Goal: Task Accomplishment & Management: Manage account settings

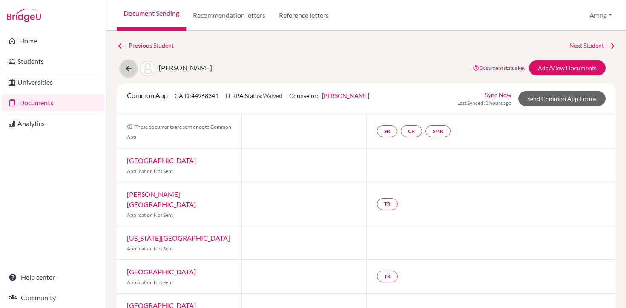
click at [129, 72] on icon at bounding box center [128, 68] width 9 height 9
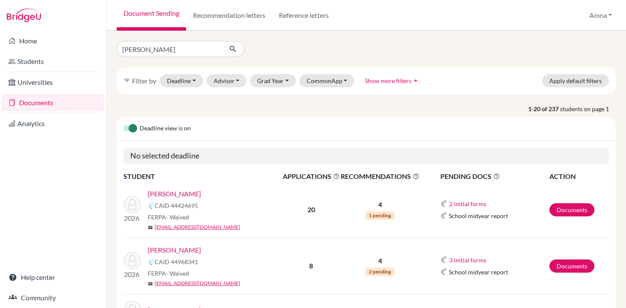
type input "[PERSON_NAME]"
click at [231, 51] on icon "submit" at bounding box center [233, 49] width 9 height 9
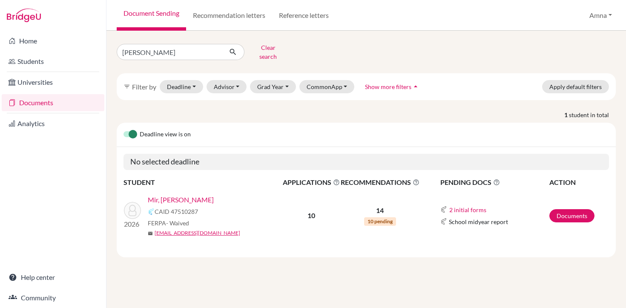
click at [164, 195] on link "Mir, [PERSON_NAME]" at bounding box center [181, 200] width 66 height 10
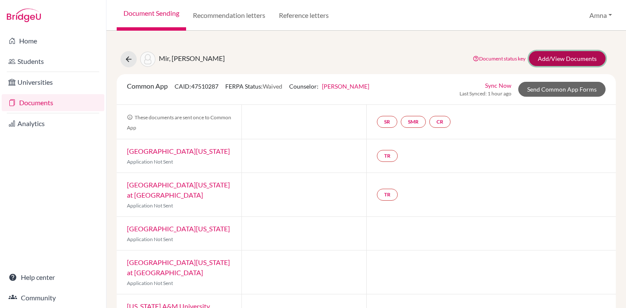
click at [565, 61] on link "Add/View Documents" at bounding box center [567, 58] width 77 height 15
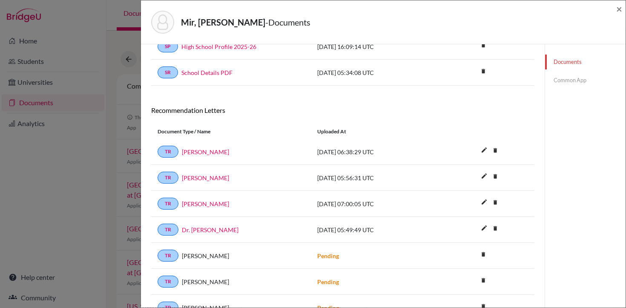
scroll to position [54, 0]
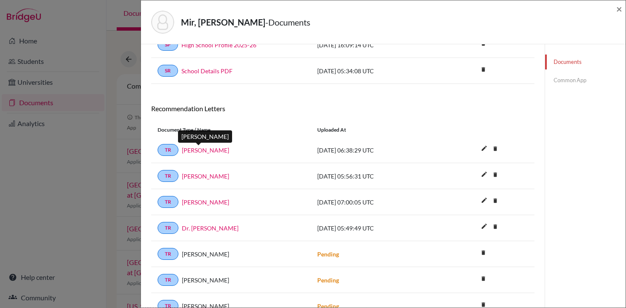
click at [205, 149] on link "Joshua Wiley" at bounding box center [205, 150] width 47 height 9
click at [348, 203] on span "2025-10-02 07:00:05 UTC" at bounding box center [345, 201] width 57 height 7
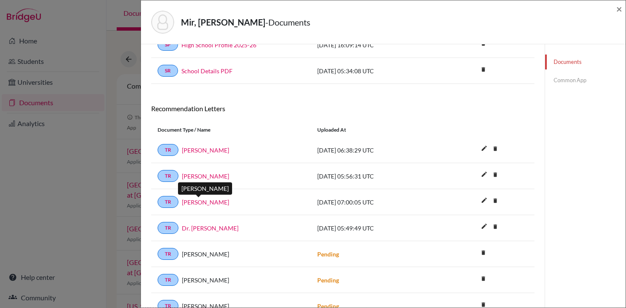
click at [211, 202] on link "Joshua Wiley" at bounding box center [205, 202] width 47 height 9
click at [205, 202] on link "Joshua Wiley" at bounding box center [205, 202] width 47 height 9
click at [496, 201] on icon "delete" at bounding box center [495, 200] width 13 height 13
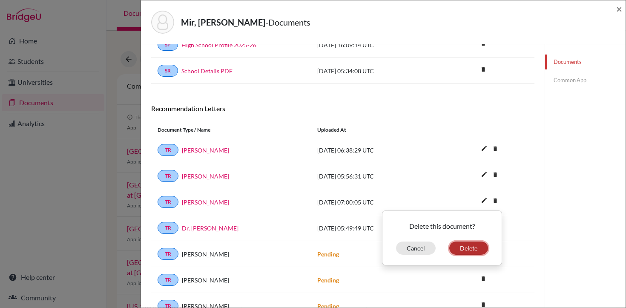
click at [467, 251] on button "Delete" at bounding box center [468, 247] width 39 height 13
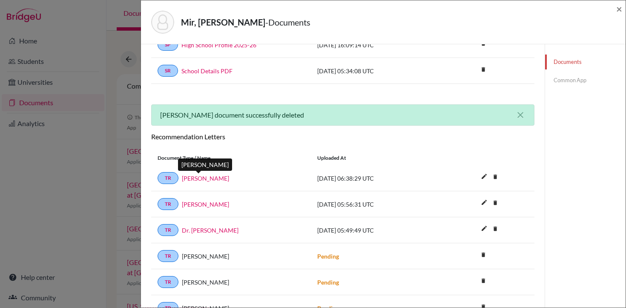
click at [199, 176] on link "Joshua Wiley" at bounding box center [205, 178] width 47 height 9
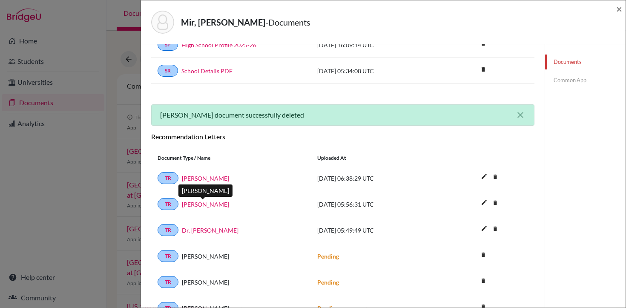
click at [202, 208] on link "Charles Crispen" at bounding box center [205, 204] width 47 height 9
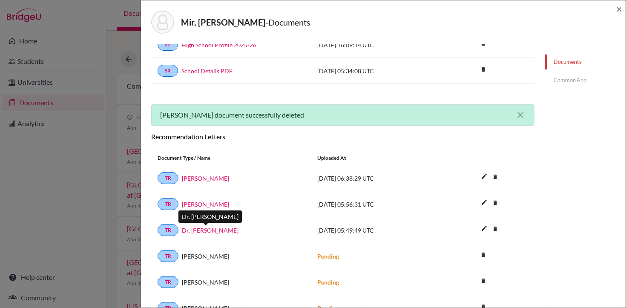
click at [204, 229] on link "Dr. Elizabeth Ryan" at bounding box center [210, 230] width 57 height 9
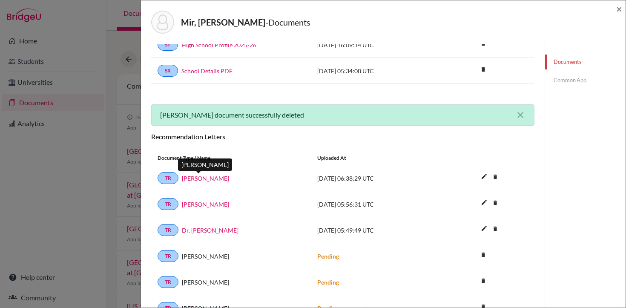
click at [205, 177] on link "Joshua Wiley" at bounding box center [205, 178] width 47 height 9
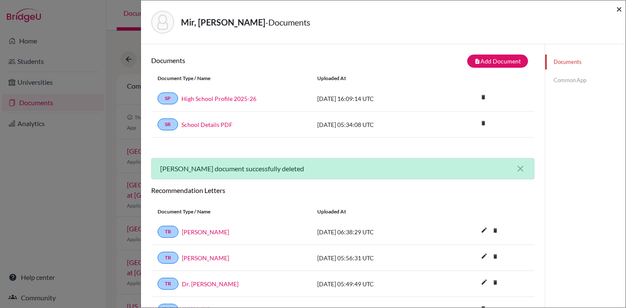
click at [621, 11] on span "×" at bounding box center [619, 9] width 6 height 12
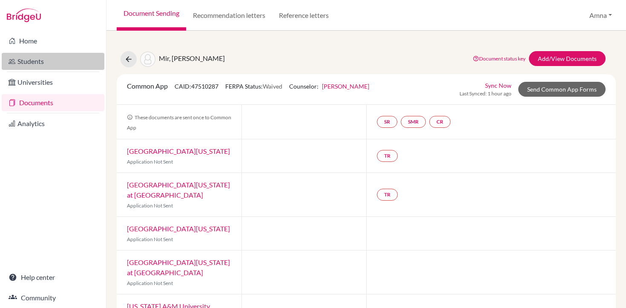
drag, startPoint x: 39, startPoint y: 84, endPoint x: 37, endPoint y: 56, distance: 27.7
click at [37, 56] on link "Students" at bounding box center [53, 61] width 103 height 17
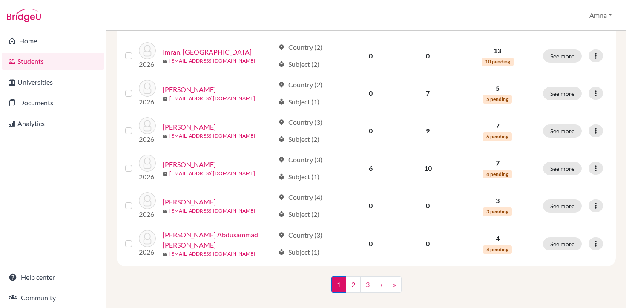
scroll to position [667, 0]
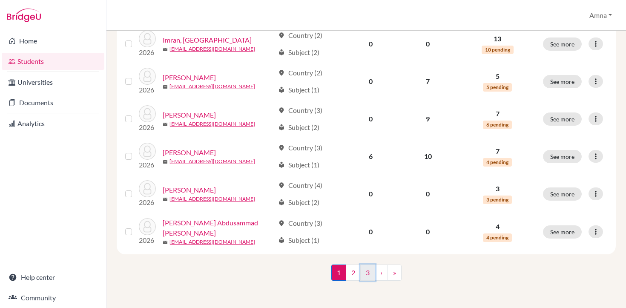
click at [365, 273] on link "3" at bounding box center [367, 272] width 15 height 16
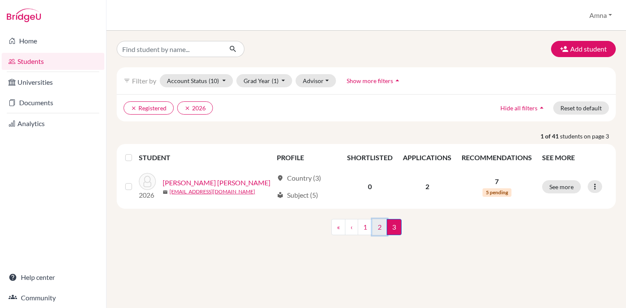
click at [376, 227] on link "2" at bounding box center [379, 227] width 15 height 16
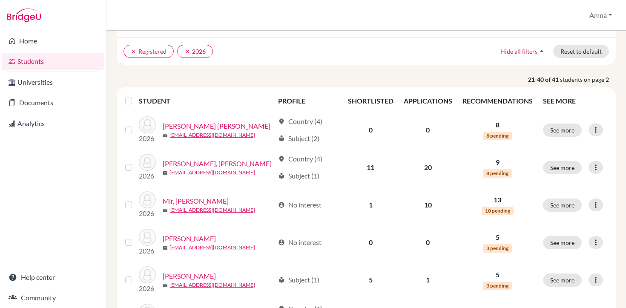
scroll to position [58, 0]
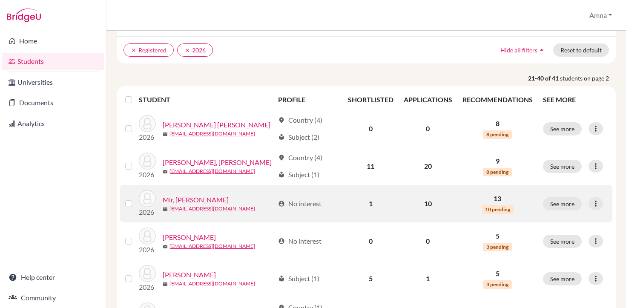
click at [186, 197] on link "Mir, [PERSON_NAME]" at bounding box center [196, 200] width 66 height 10
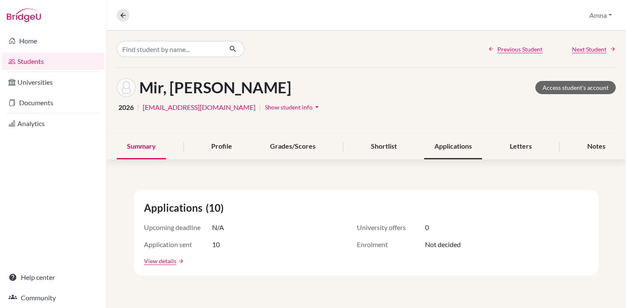
click at [453, 149] on div "Applications" at bounding box center [453, 146] width 58 height 25
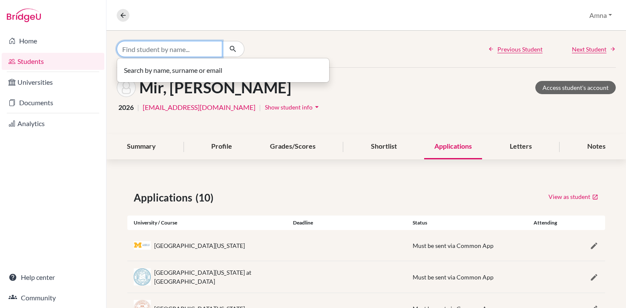
click at [207, 47] on input "Find student by name..." at bounding box center [170, 49] width 106 height 16
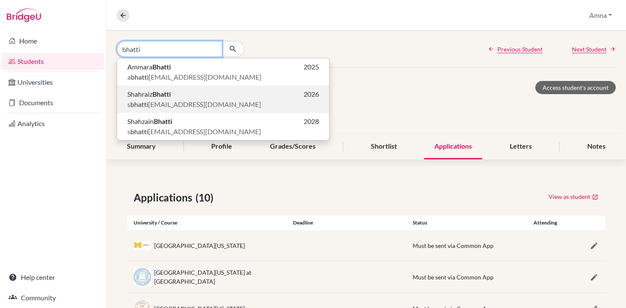
type input "bhatti"
click at [155, 102] on span "s bhatti [EMAIL_ADDRESS][DOMAIN_NAME]" at bounding box center [194, 104] width 134 height 10
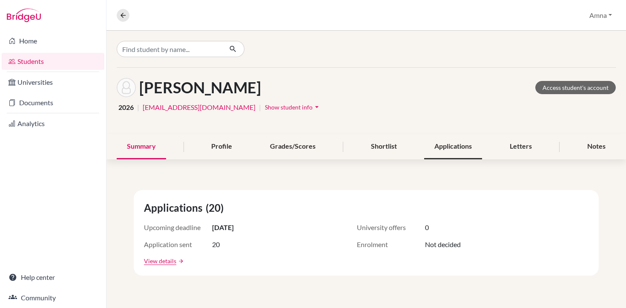
click at [446, 149] on div "Applications" at bounding box center [453, 146] width 58 height 25
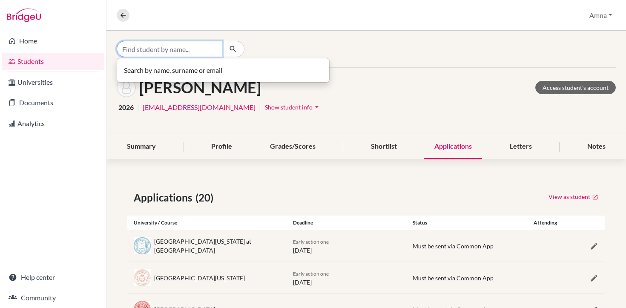
click at [179, 52] on input "Find student by name..." at bounding box center [170, 49] width 106 height 16
click at [162, 51] on input "Find student by name..." at bounding box center [170, 49] width 106 height 16
type input "[PERSON_NAME]"
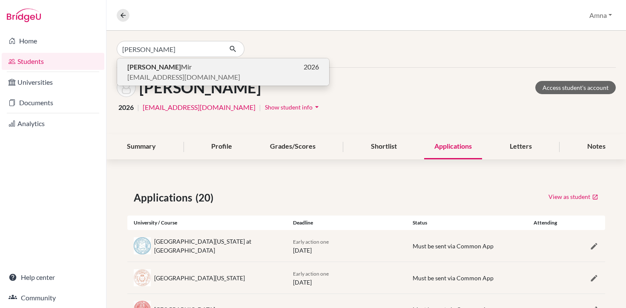
click at [141, 75] on span "[EMAIL_ADDRESS][DOMAIN_NAME]" at bounding box center [183, 77] width 113 height 10
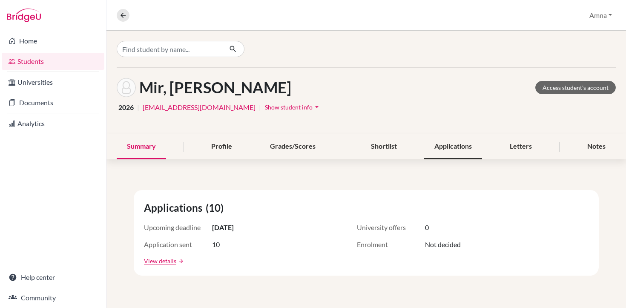
click at [448, 149] on div "Applications" at bounding box center [453, 146] width 58 height 25
